Goal: Information Seeking & Learning: Learn about a topic

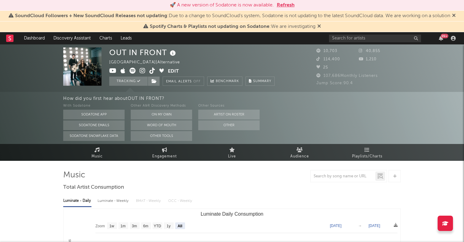
select select "All"
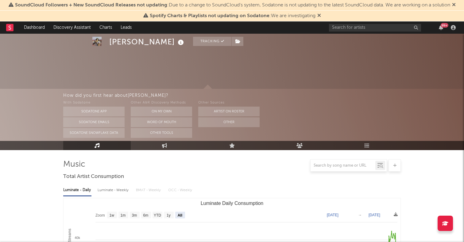
select select "All"
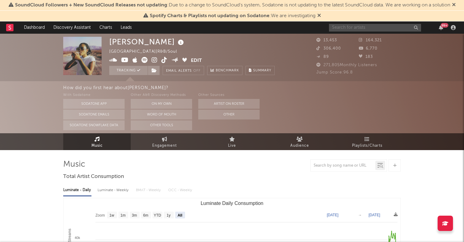
click at [357, 27] on input "text" at bounding box center [375, 28] width 92 height 8
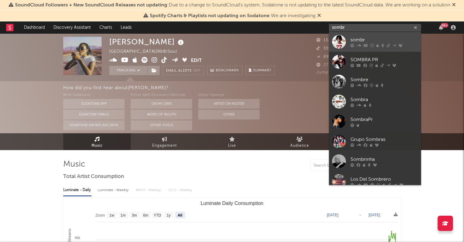
type input "sombr"
click at [335, 44] on div at bounding box center [339, 42] width 14 height 14
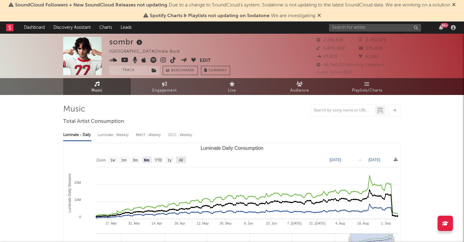
click at [179, 158] on text "All" at bounding box center [180, 160] width 4 height 4
select select "All"
type input "2022-04-01"
